Goal: Go to known website: Go to known website

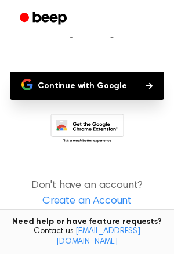
scroll to position [93, 0]
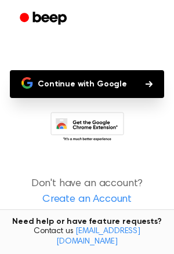
click at [88, 120] on icon at bounding box center [88, 128] width 74 height 32
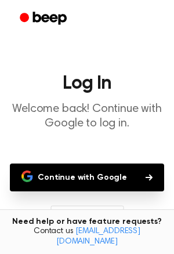
scroll to position [102, 0]
